Goal: Task Accomplishment & Management: Complete application form

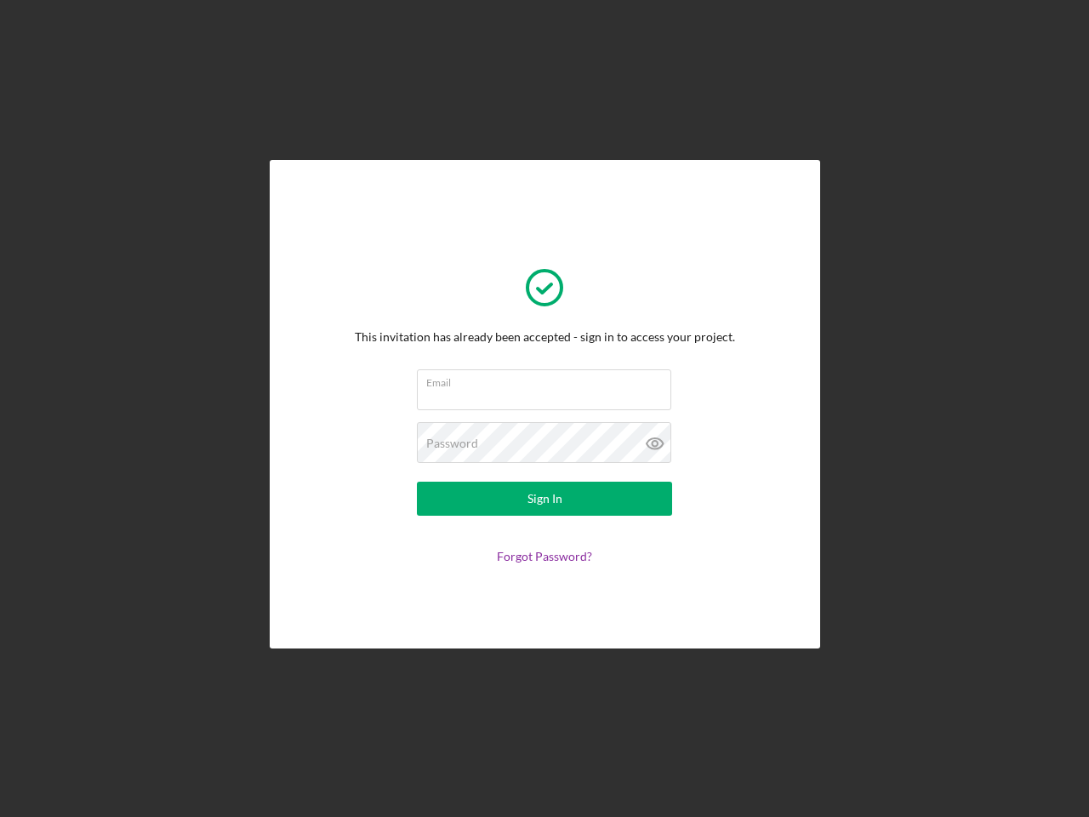
click at [545, 408] on input "Email" at bounding box center [544, 389] width 254 height 41
click at [655, 443] on icon at bounding box center [655, 443] width 43 height 43
